Goal: Task Accomplishment & Management: Manage account settings

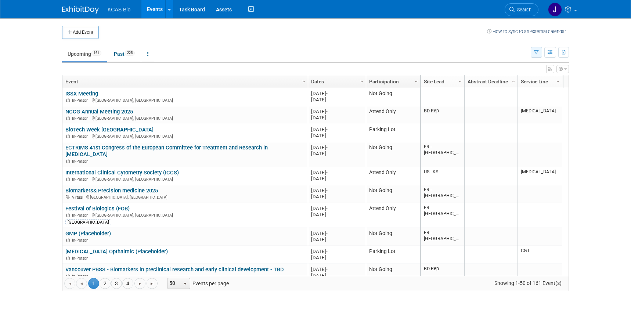
click at [537, 51] on icon "button" at bounding box center [536, 52] width 5 height 5
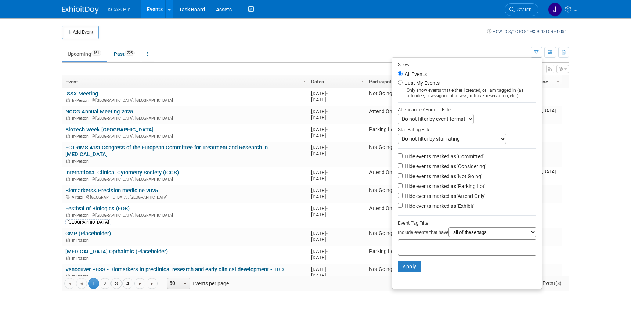
click at [398, 181] on li "Hide events marked as 'Not Going'" at bounding box center [466, 177] width 149 height 10
click at [398, 188] on input "Hide events marked as 'Parking Lot'" at bounding box center [400, 185] width 5 height 5
checkbox input "true"
click at [398, 178] on input "Hide events marked as 'Not Going'" at bounding box center [400, 175] width 5 height 5
checkbox input "true"
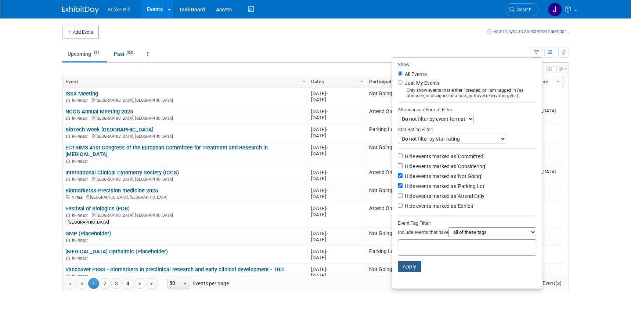
click at [408, 269] on button "Apply" at bounding box center [410, 266] width 24 height 11
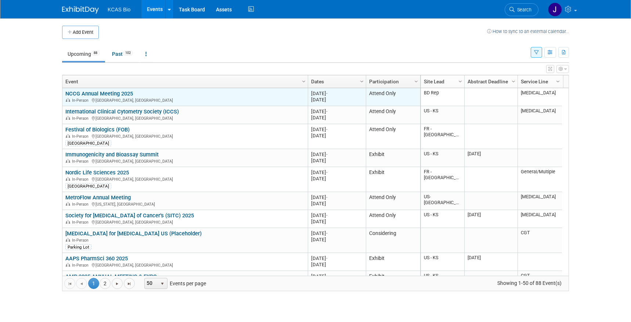
click at [109, 93] on link "NCCG Annual Meeting 2025" at bounding box center [99, 93] width 68 height 7
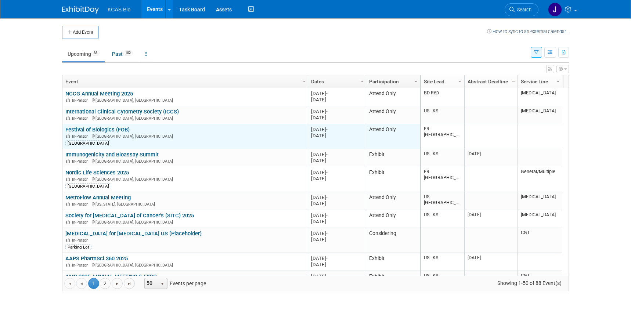
click at [109, 130] on link "Festival of Biologics (FOB)" at bounding box center [97, 129] width 64 height 7
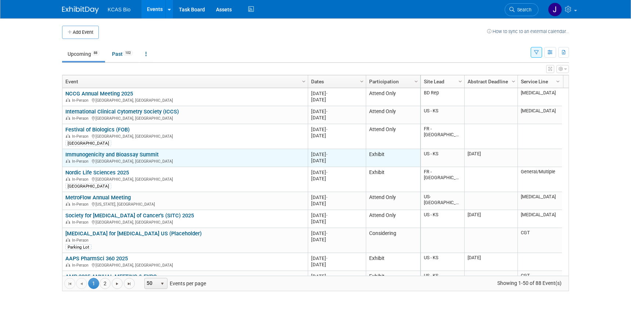
click at [94, 154] on link "Immunogenicity and Bioassay Summit" at bounding box center [111, 154] width 93 height 7
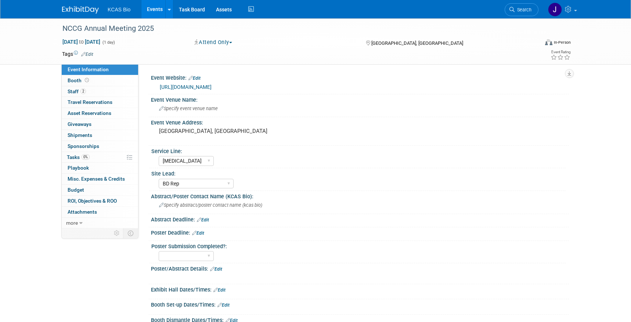
select select "[MEDICAL_DATA]"
select select "BD Rep"
click at [78, 92] on span "Staff 2" at bounding box center [77, 91] width 18 height 6
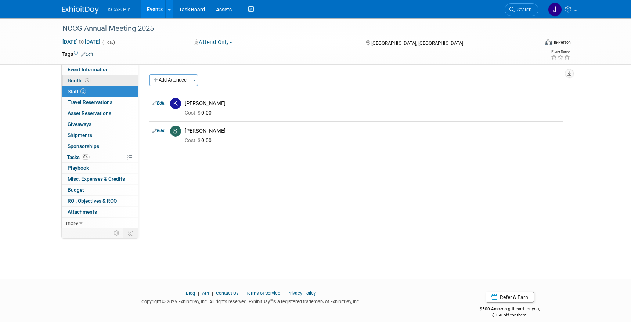
click at [77, 82] on span "Booth" at bounding box center [79, 80] width 23 height 6
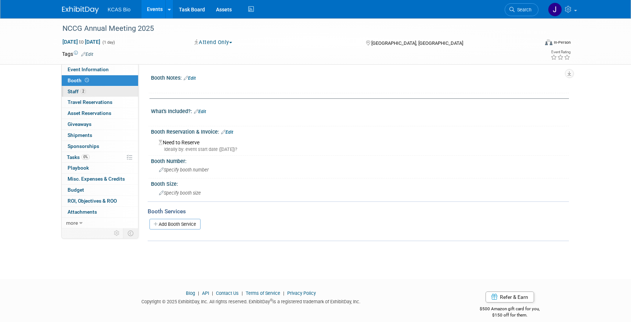
click at [77, 91] on span "Staff 2" at bounding box center [77, 91] width 18 height 6
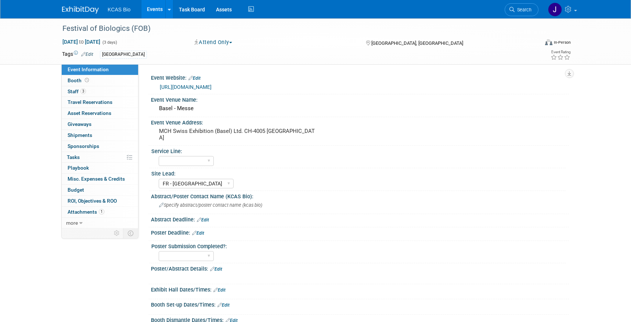
select select "FR - [GEOGRAPHIC_DATA]"
click at [88, 89] on link "3 Staff 3" at bounding box center [100, 91] width 76 height 11
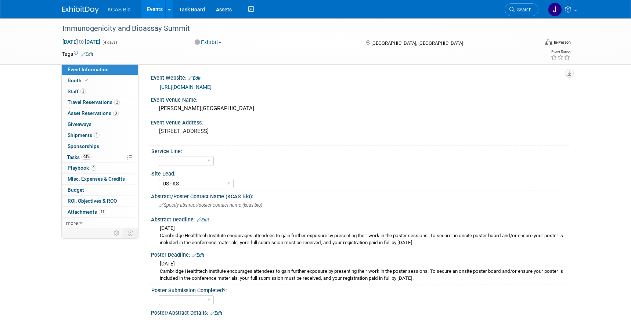
select select "US - KS"
click at [92, 91] on link "2 Staff 2" at bounding box center [100, 91] width 76 height 11
